Goal: Information Seeking & Learning: Find specific fact

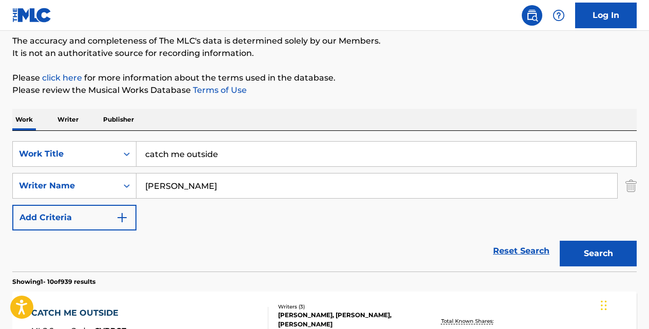
scroll to position [92, 0]
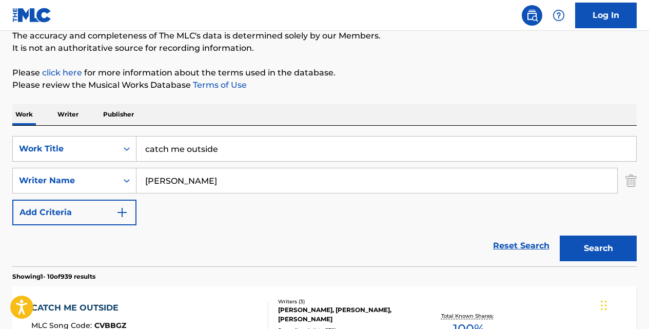
click at [524, 242] on link "Reset Search" at bounding box center [521, 246] width 67 height 23
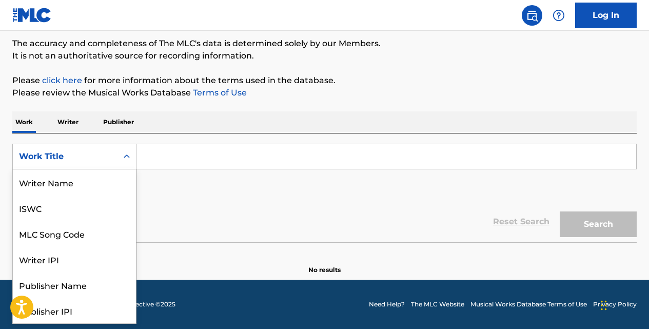
click at [128, 159] on icon "Search Form" at bounding box center [127, 156] width 10 height 10
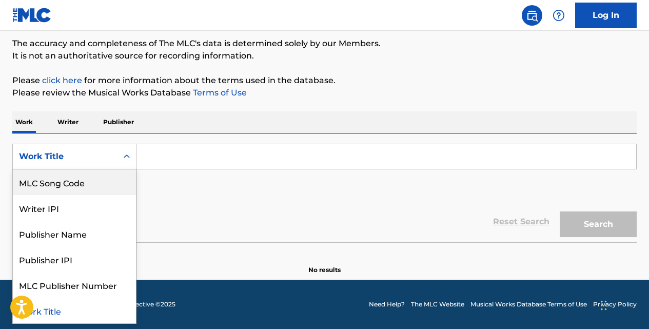
click at [113, 179] on div "MLC Song Code" at bounding box center [74, 182] width 123 height 26
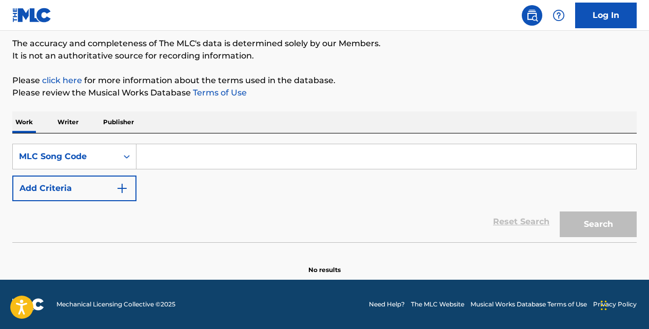
click at [151, 167] on input "Search Form" at bounding box center [387, 156] width 500 height 25
paste input "LF3C55"
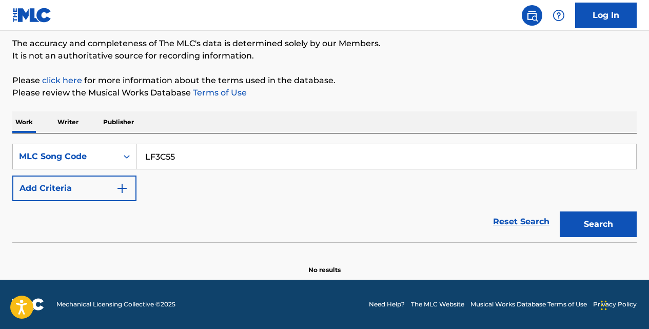
type input "LF3C55"
click at [560, 211] on button "Search" at bounding box center [598, 224] width 77 height 26
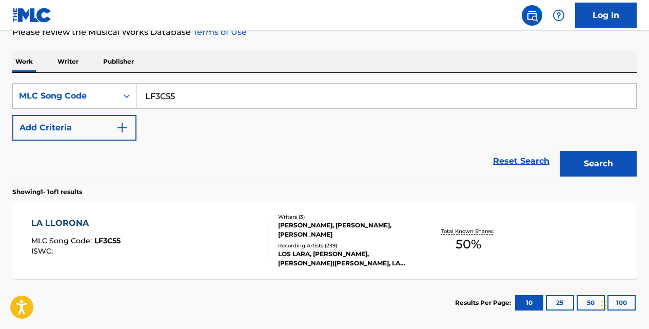
scroll to position [146, 0]
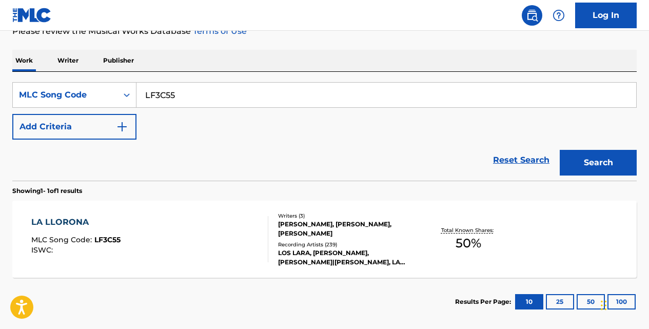
click at [60, 217] on div "LA LLORONA" at bounding box center [75, 222] width 89 height 12
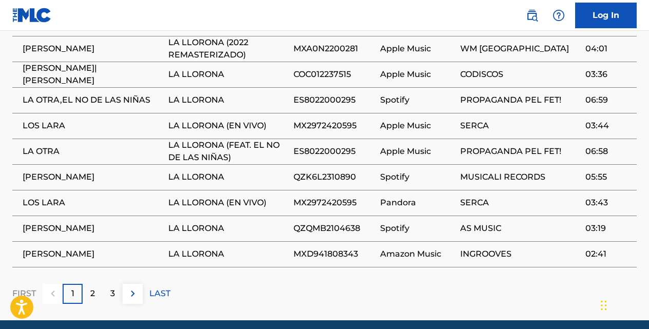
scroll to position [818, 0]
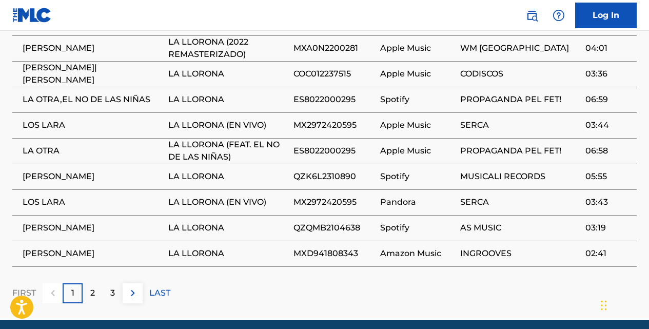
click at [131, 287] on img at bounding box center [133, 293] width 12 height 12
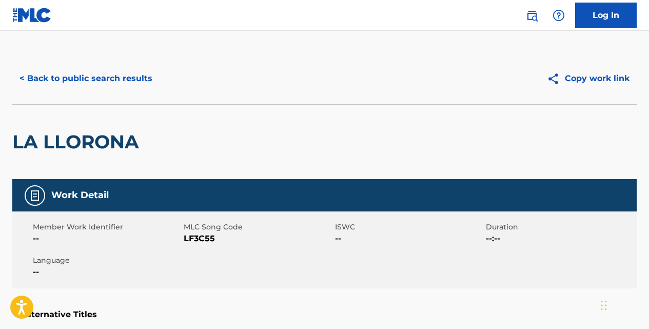
scroll to position [0, 0]
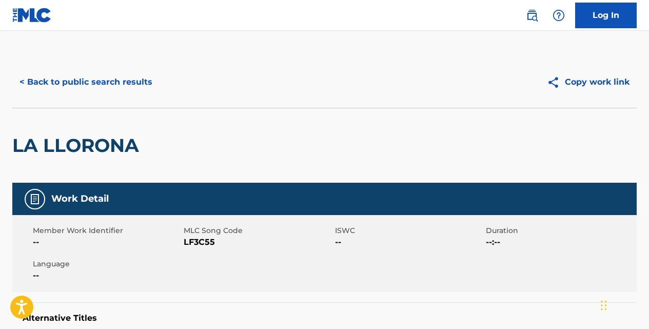
click at [148, 84] on button "< Back to public search results" at bounding box center [85, 82] width 147 height 26
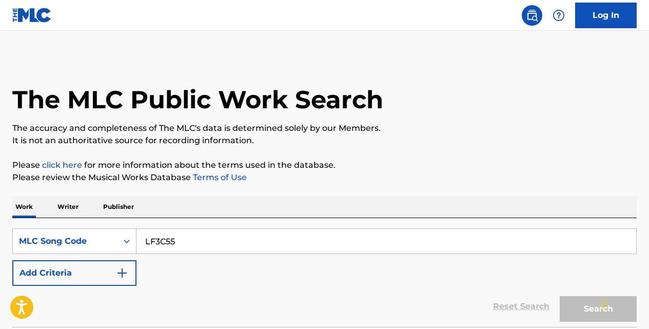
scroll to position [146, 0]
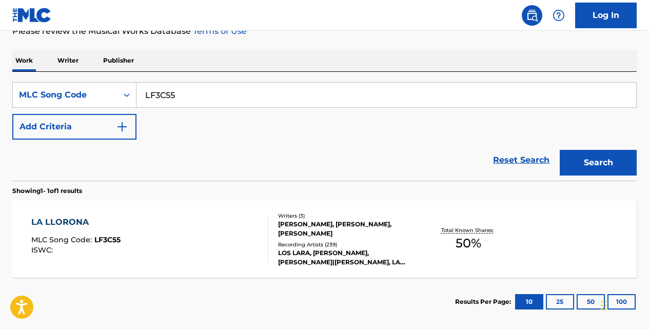
click at [208, 89] on input "LF3C55" at bounding box center [387, 95] width 500 height 25
type input "L"
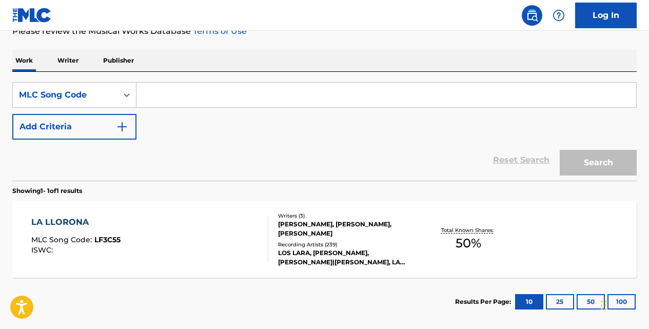
paste input "MH42DR"
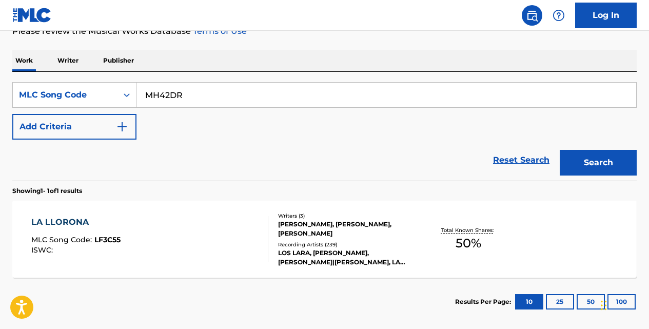
type input "MH42DR"
click at [560, 150] on button "Search" at bounding box center [598, 163] width 77 height 26
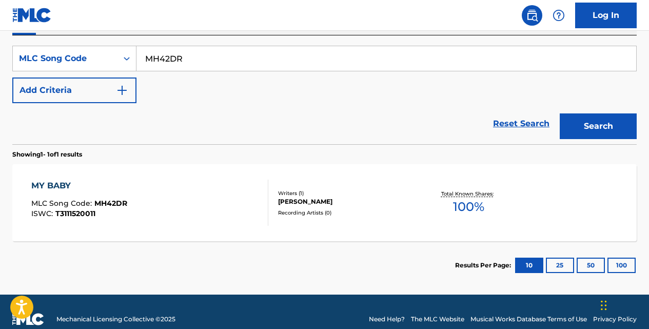
scroll to position [187, 0]
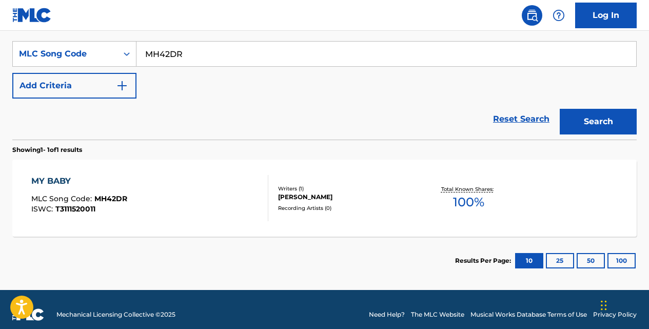
click at [63, 176] on div "MY BABY" at bounding box center [79, 181] width 96 height 12
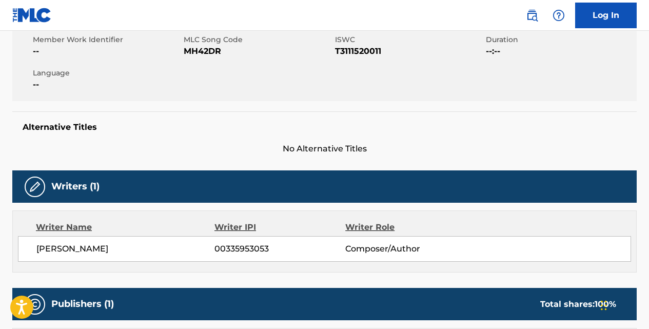
scroll to position [181, 0]
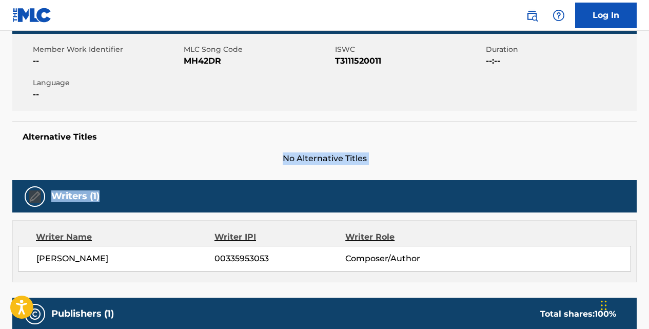
drag, startPoint x: 158, startPoint y: 170, endPoint x: 199, endPoint y: 124, distance: 61.5
click at [199, 124] on div "Work Detail Member Work Identifier -- MLC Song Code MH42DR ISWC T3111520011 Dur…" at bounding box center [324, 309] width 625 height 614
drag, startPoint x: 199, startPoint y: 124, endPoint x: 286, endPoint y: 67, distance: 104.2
click at [286, 67] on div "Member Work Identifier -- MLC Song Code MH42DR ISWC T3111520011 Duration --:-- …" at bounding box center [324, 72] width 625 height 77
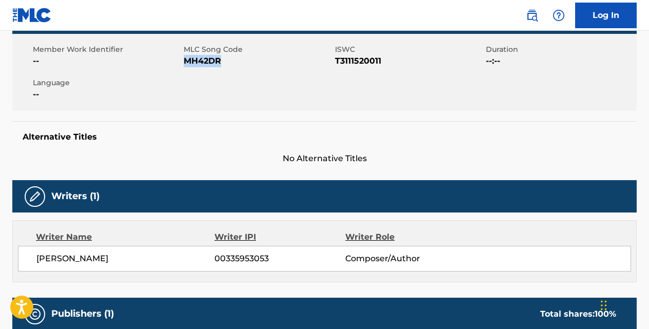
drag, startPoint x: 223, startPoint y: 57, endPoint x: 186, endPoint y: 59, distance: 37.5
click at [186, 59] on span "MH42DR" at bounding box center [258, 61] width 148 height 12
copy span "MH42DR"
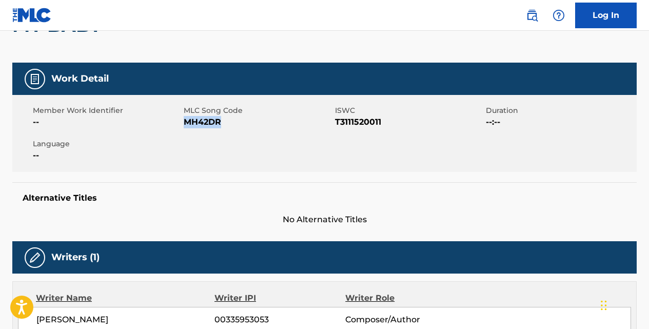
scroll to position [0, 0]
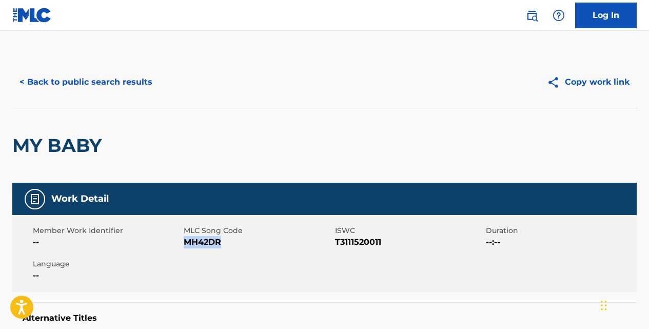
click at [136, 83] on button "< Back to public search results" at bounding box center [85, 82] width 147 height 26
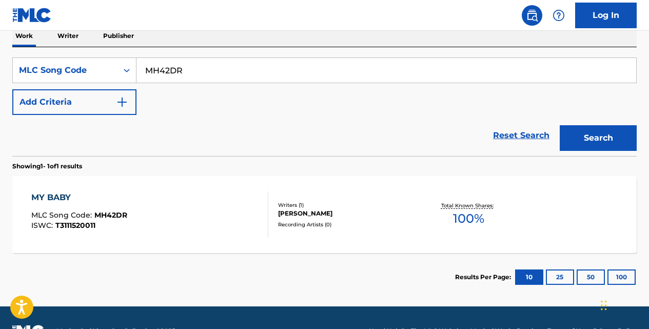
click at [518, 135] on link "Reset Search" at bounding box center [521, 135] width 67 height 23
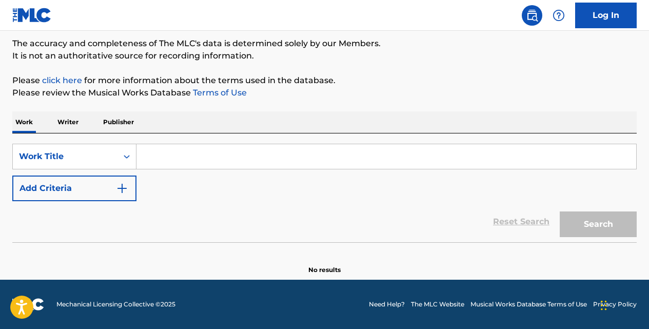
scroll to position [85, 0]
click at [256, 154] on input "Search Form" at bounding box center [387, 156] width 500 height 25
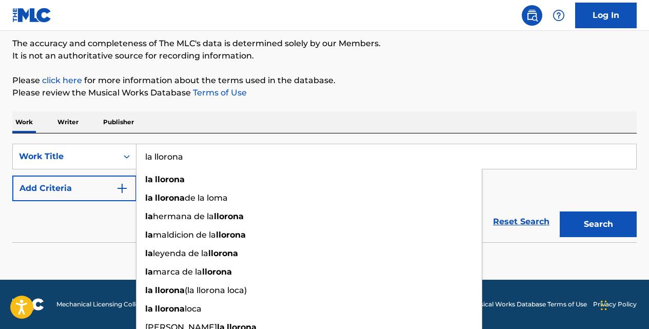
type input "la llorona"
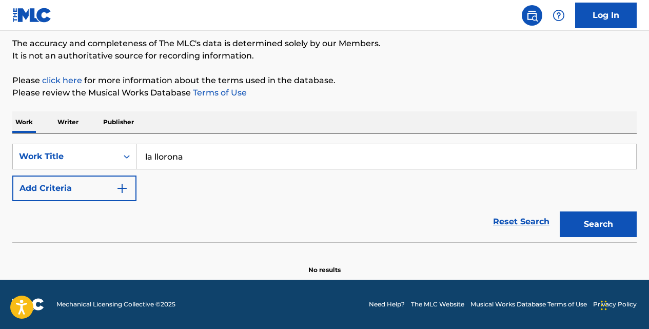
click at [125, 184] on img "Search Form" at bounding box center [122, 188] width 12 height 12
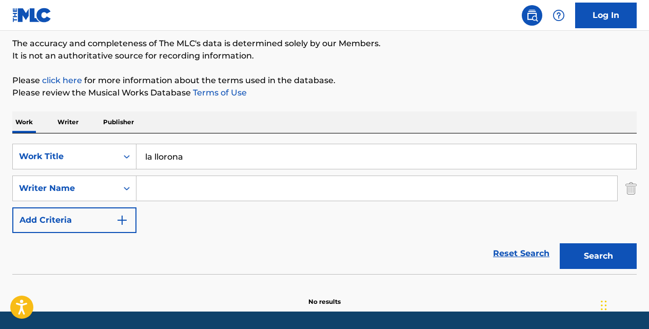
click at [152, 183] on input "Search Form" at bounding box center [377, 188] width 481 height 25
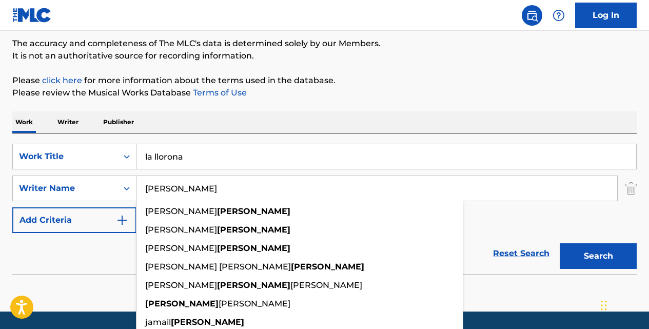
type input "[PERSON_NAME]"
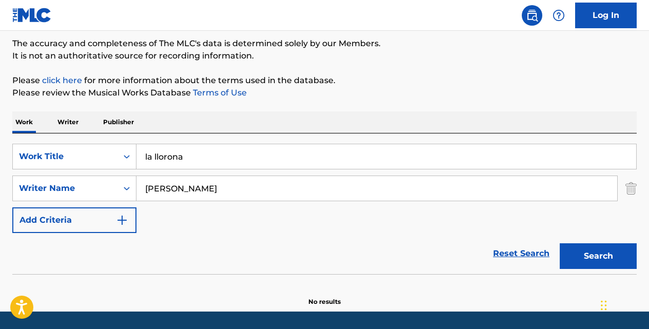
click at [12, 207] on button "Add Criteria" at bounding box center [74, 220] width 124 height 26
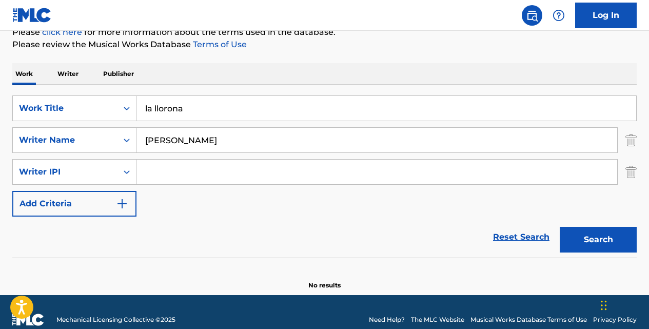
scroll to position [148, 0]
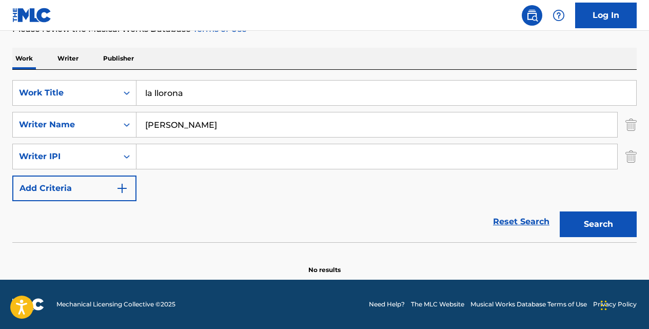
click at [595, 222] on button "Search" at bounding box center [598, 224] width 77 height 26
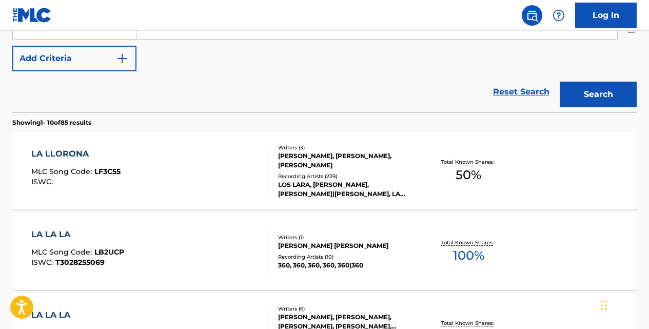
scroll to position [278, 0]
click at [87, 149] on div "LA LLORONA" at bounding box center [75, 154] width 89 height 12
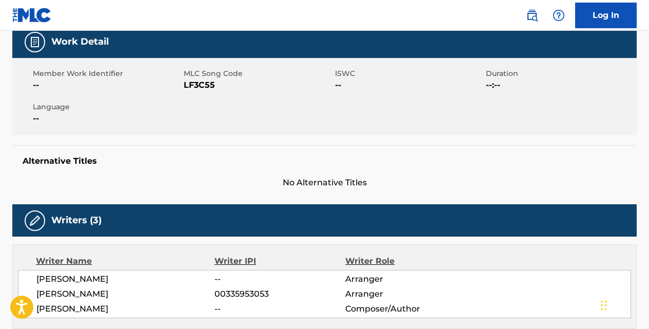
scroll to position [144, 0]
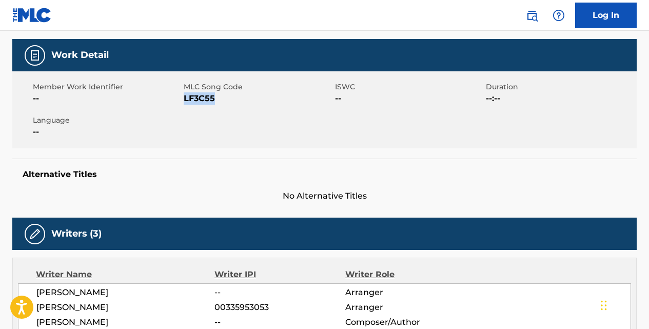
drag, startPoint x: 215, startPoint y: 100, endPoint x: 185, endPoint y: 99, distance: 29.8
click at [185, 99] on span "LF3C55" at bounding box center [258, 98] width 148 height 12
copy span "LF3C55"
